Goal: Information Seeking & Learning: Learn about a topic

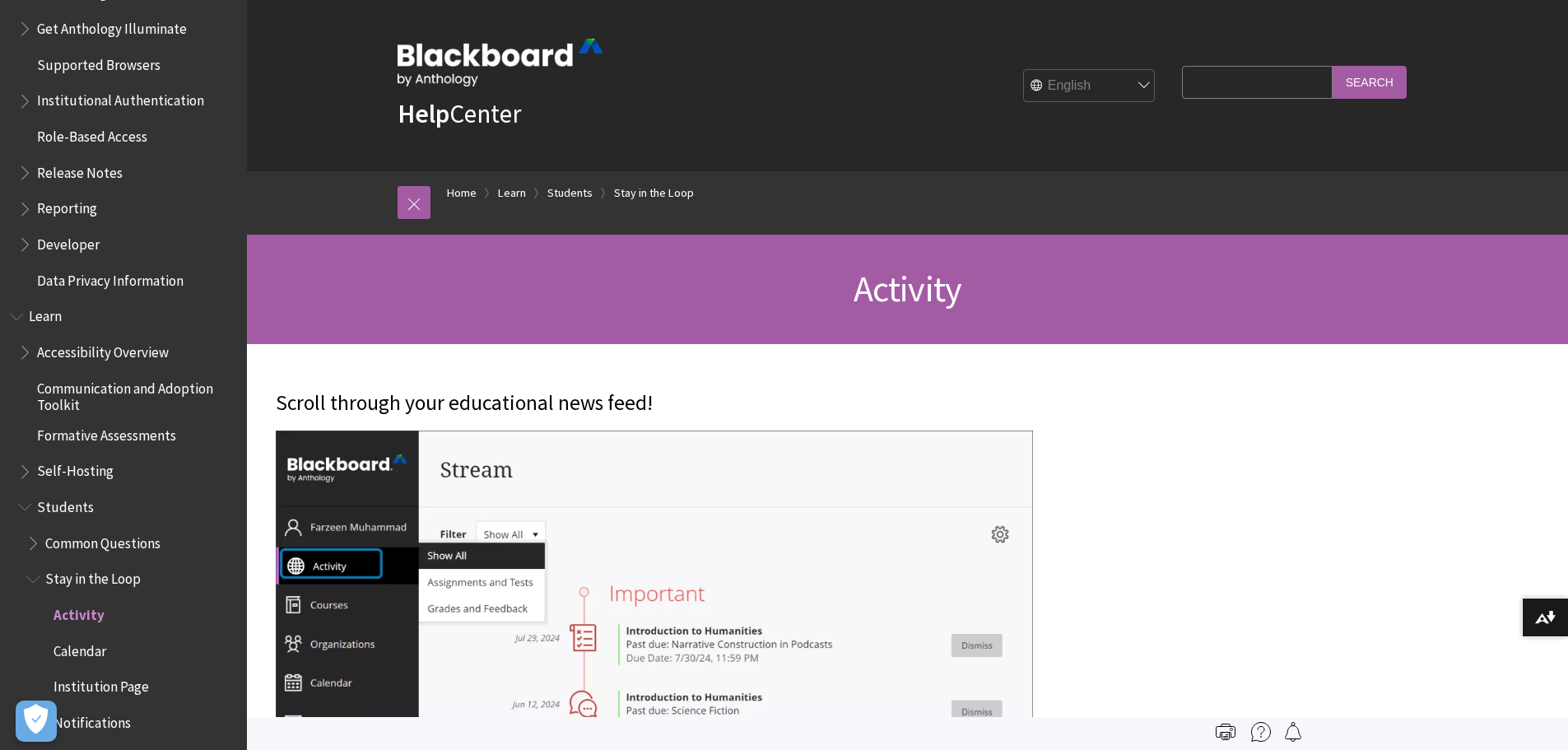
click at [1075, 89] on select "English عربية Català Cymraeg Deutsch Español Suomi Français עברית Italiano 日本語 …" at bounding box center [1090, 87] width 131 height 33
click at [1076, 84] on select "English عربية Català Cymraeg Deutsch Español Suomi Français עברית Italiano 日本語 …" at bounding box center [1090, 87] width 131 height 33
select select "/it/Learn/Student/Ultra/Stay_in_the_Loop/Activity_Stream"
click at [1024, 70] on select "English عربية Català Cymraeg Deutsch Español Suomi Français עברית Italiano 日本語 …" at bounding box center [1090, 87] width 131 height 33
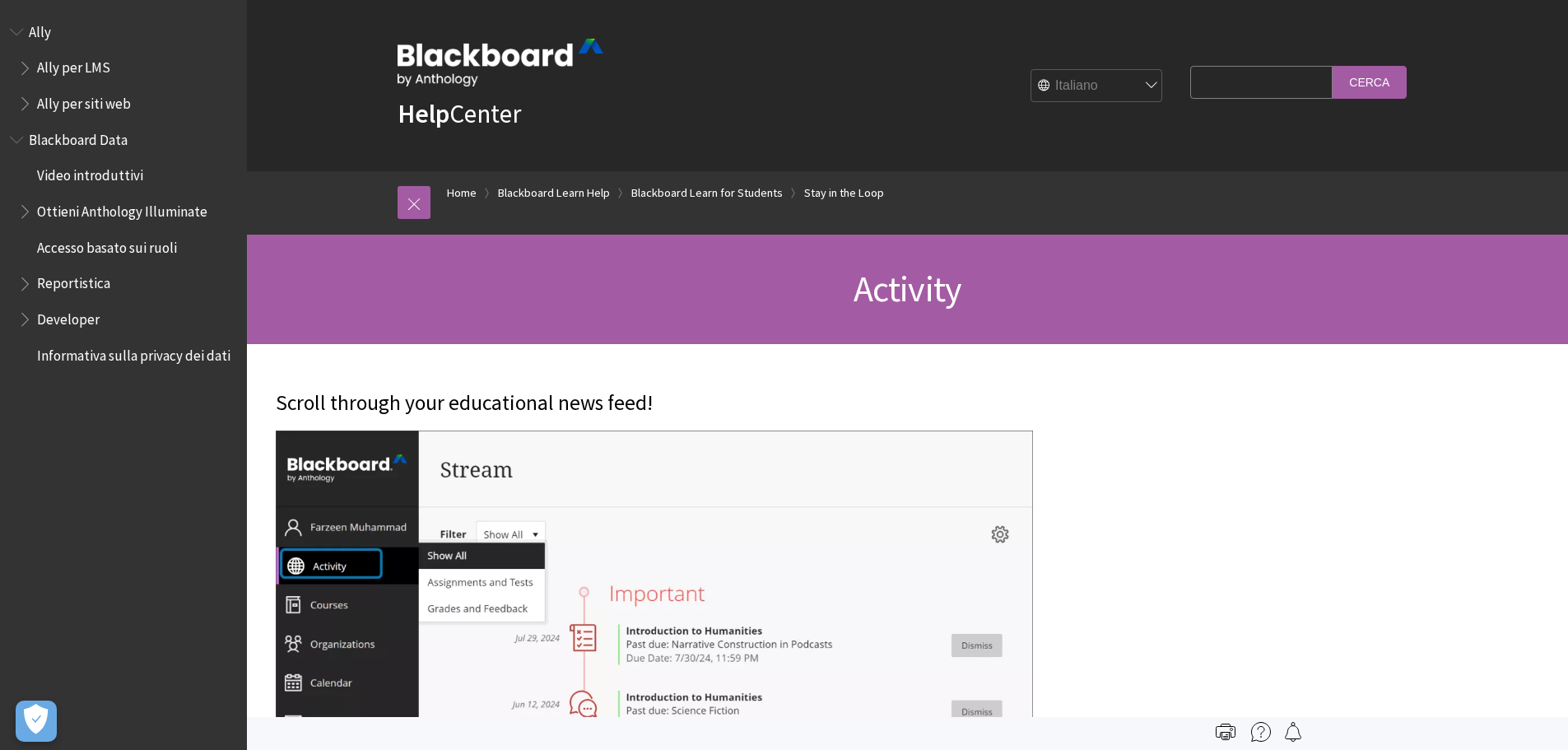
click at [1097, 87] on select "English عربية Català Cymraeg Deutsch Español Suomi Français עברית Italiano 日本語 …" at bounding box center [1098, 87] width 131 height 33
click at [1032, 70] on select "English عربية Català Cymraeg Deutsch Español Suomi Français עברית Italiano 日本語 …" at bounding box center [1098, 87] width 131 height 33
drag, startPoint x: 1375, startPoint y: 71, endPoint x: 1368, endPoint y: 86, distance: 16.6
click at [1373, 79] on input "Cerca" at bounding box center [1370, 81] width 74 height 32
click at [1368, 83] on input "Cerca" at bounding box center [1370, 81] width 74 height 32
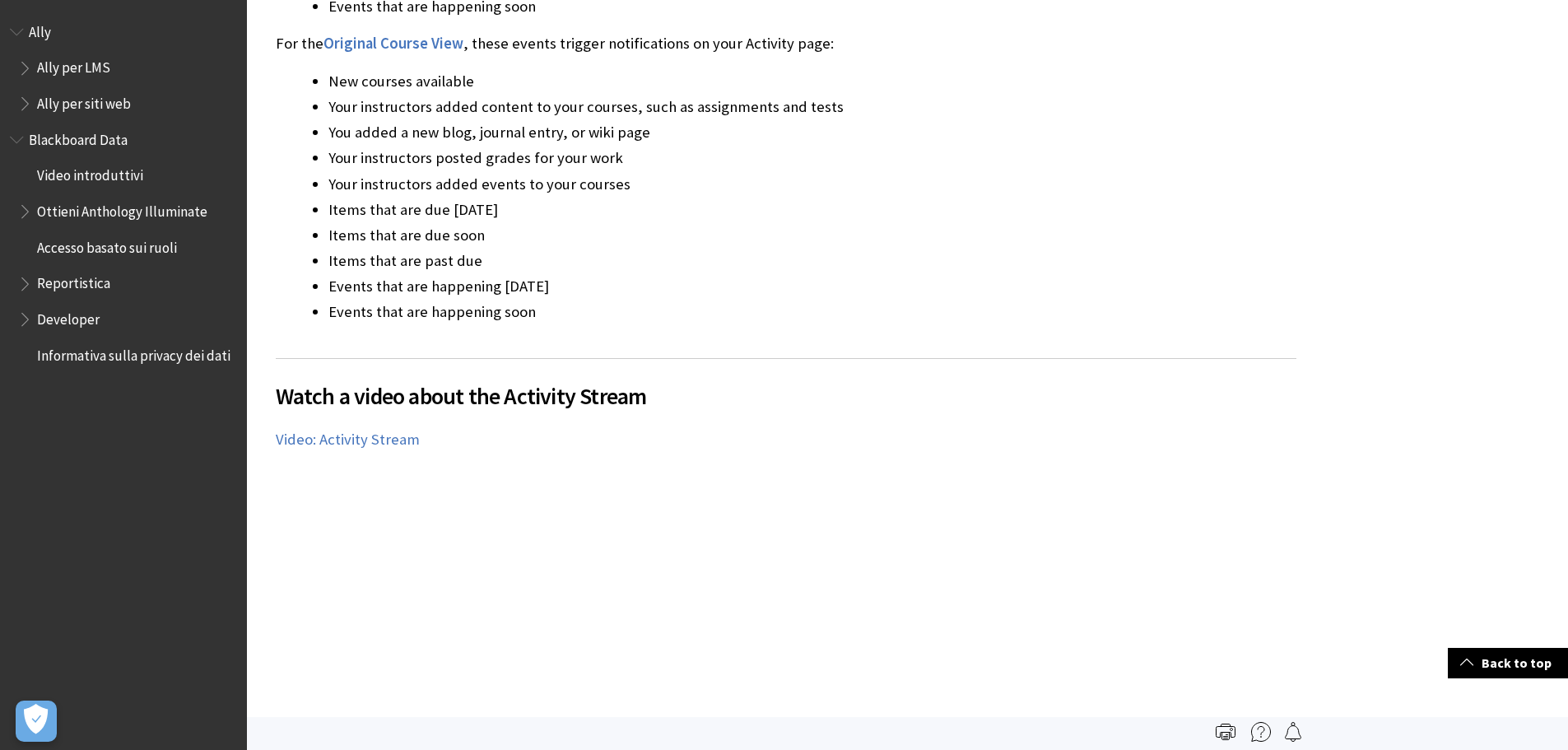
scroll to position [2882, 0]
